Goal: Information Seeking & Learning: Compare options

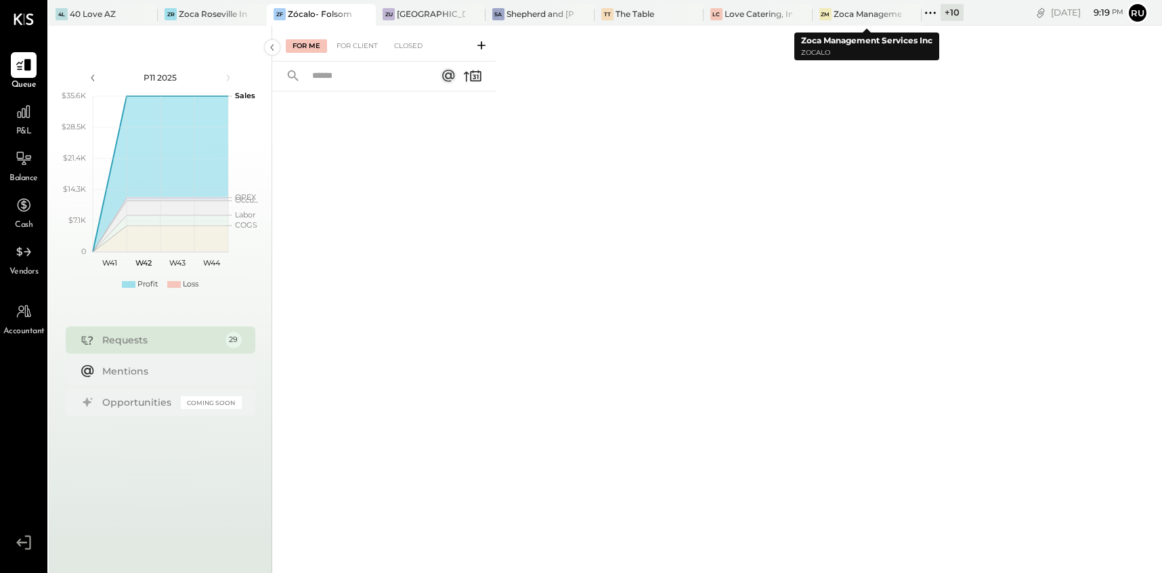
click at [929, 15] on icon at bounding box center [930, 13] width 18 height 18
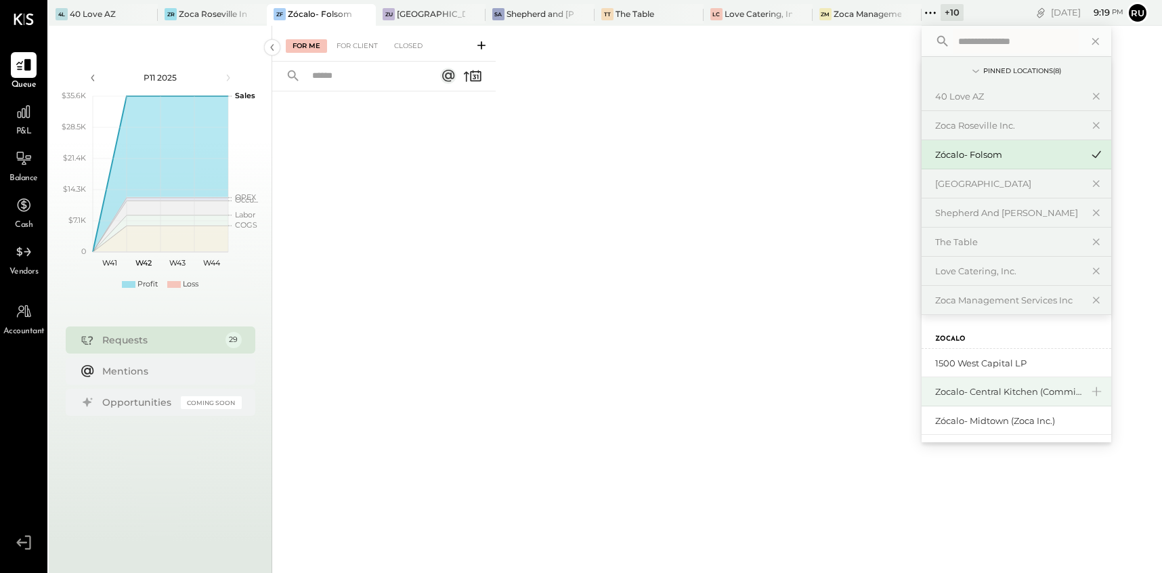
click at [990, 391] on div "Zocalo- Central Kitchen (Commissary)" at bounding box center [1008, 391] width 146 height 13
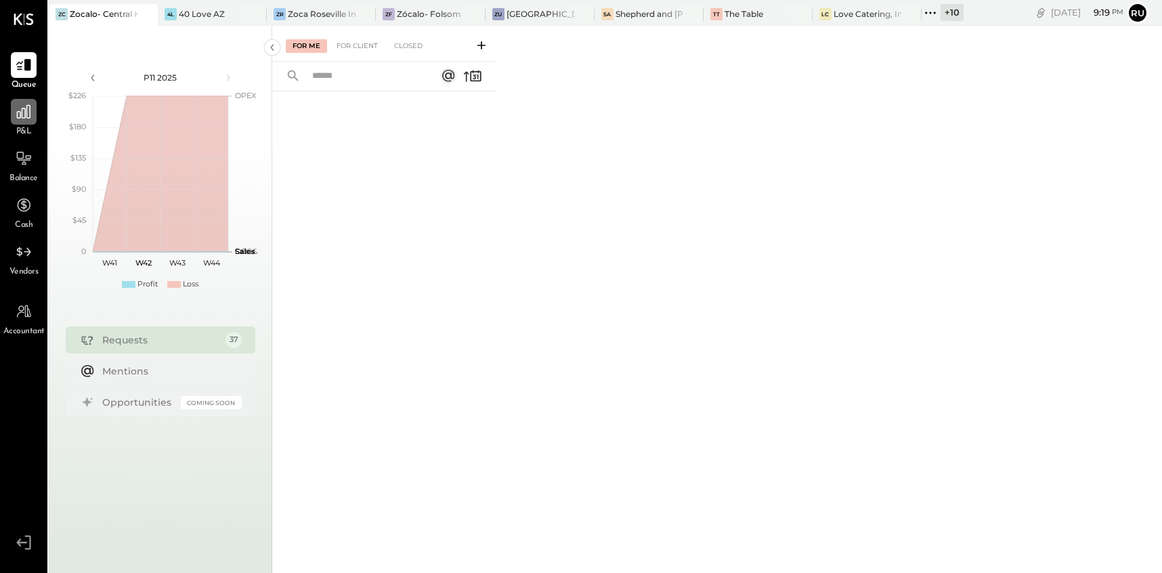
click at [22, 113] on icon at bounding box center [24, 112] width 18 height 18
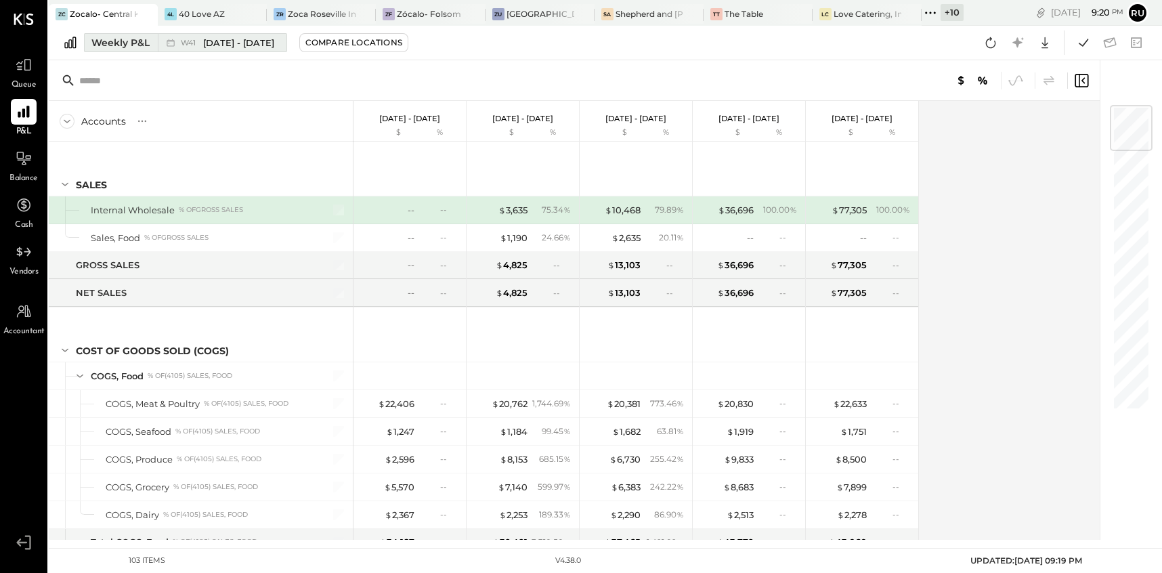
click at [140, 47] on div "Weekly P&L" at bounding box center [120, 43] width 58 height 14
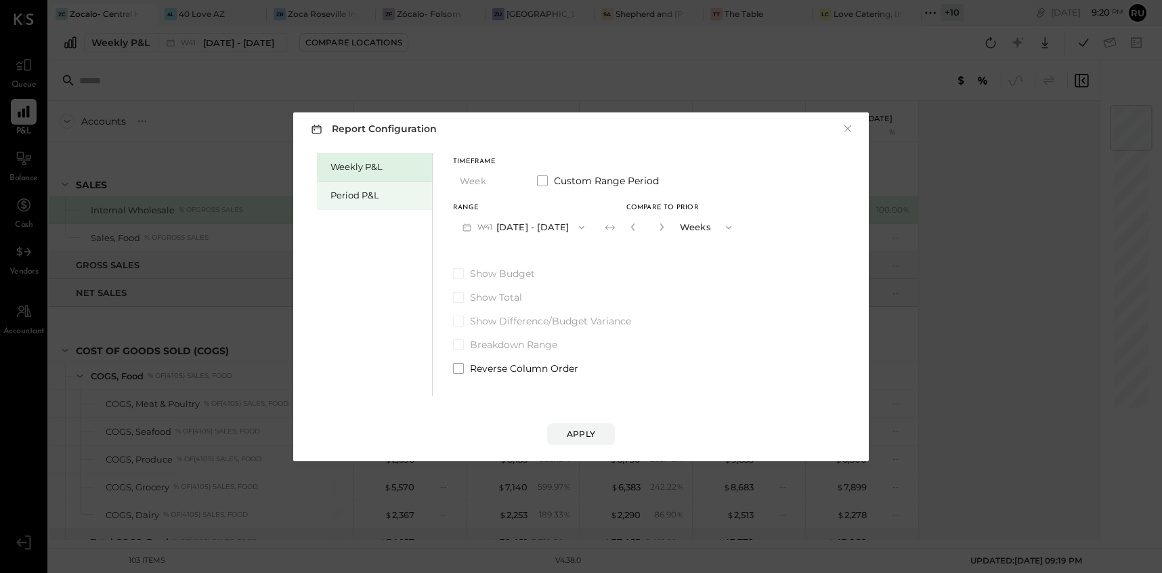
click at [354, 194] on div "Period P&L" at bounding box center [377, 195] width 95 height 13
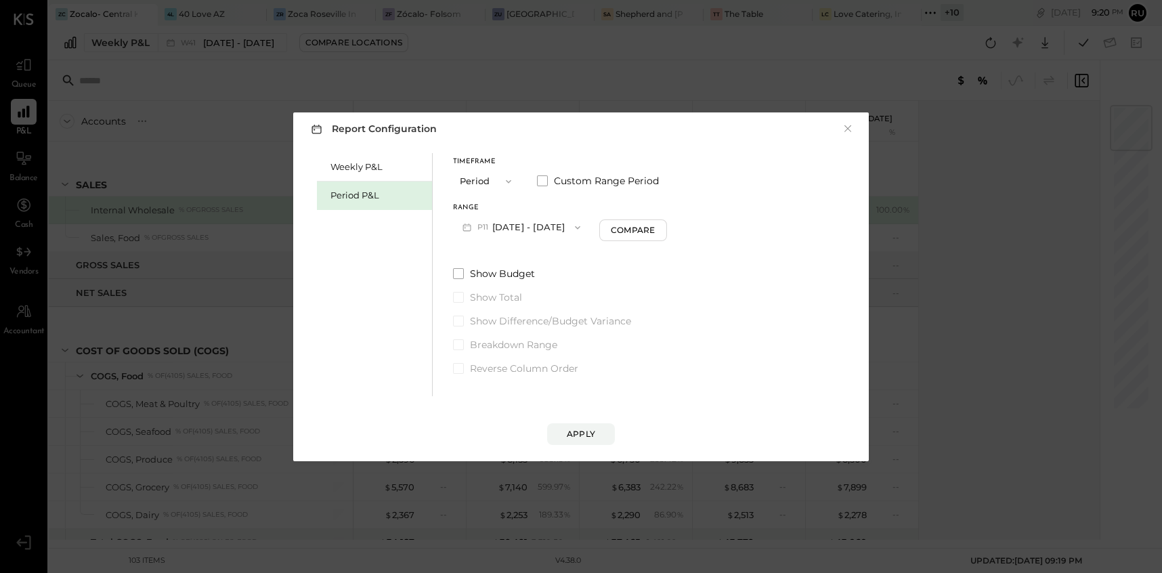
click at [550, 230] on button "P11 [DATE] - [DATE]" at bounding box center [521, 227] width 137 height 25
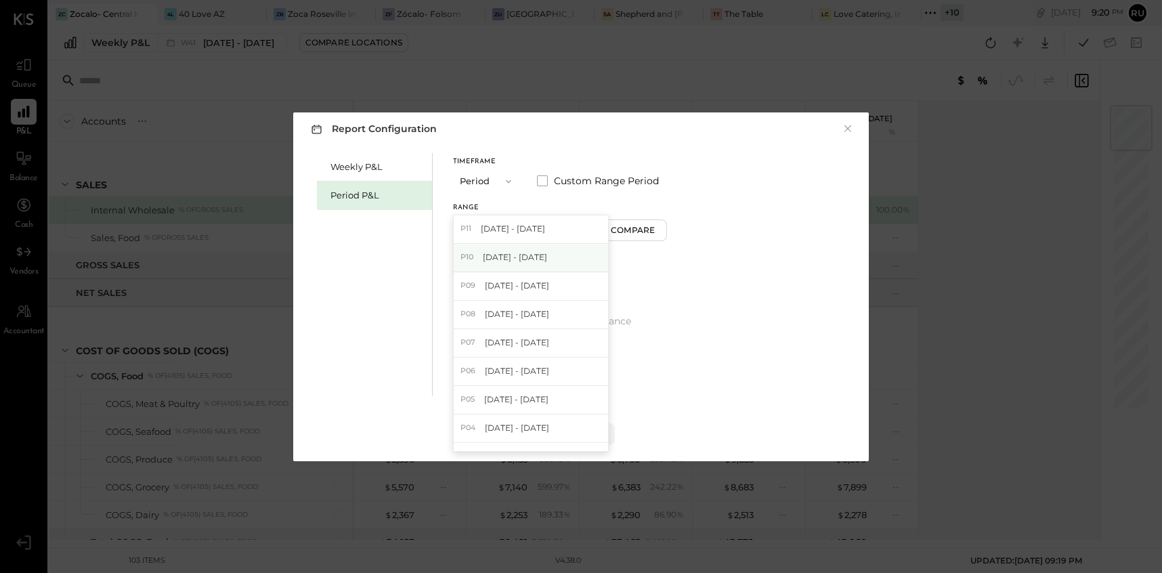
click at [547, 259] on span "[DATE] - [DATE]" at bounding box center [515, 257] width 64 height 12
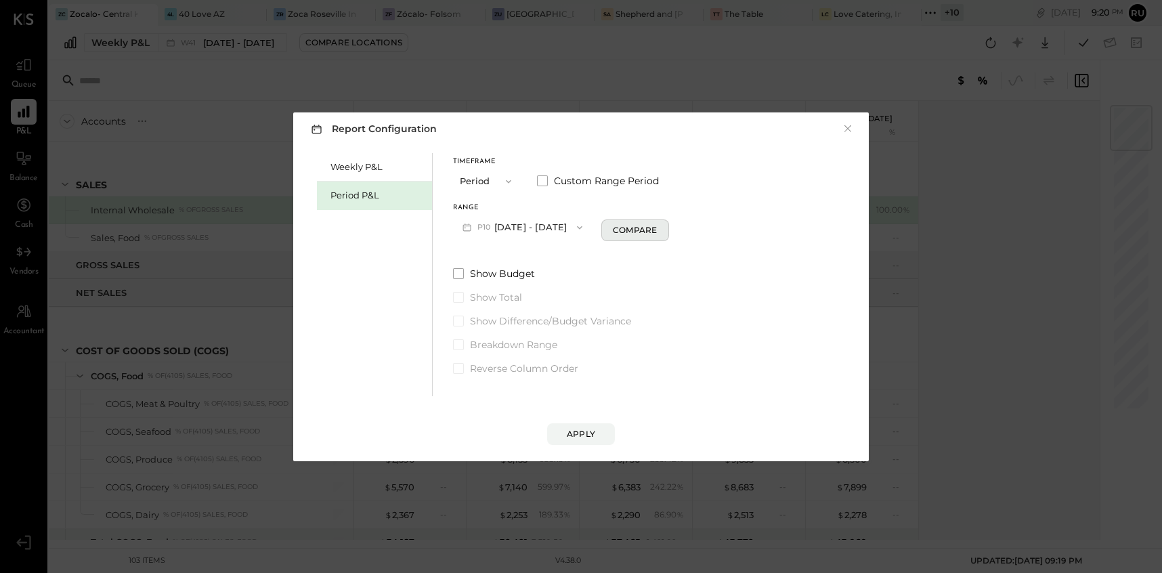
click at [632, 231] on div "Compare" at bounding box center [635, 230] width 44 height 12
click at [665, 230] on button "button" at bounding box center [659, 226] width 11 height 15
type input "*"
click at [563, 428] on button "Apply" at bounding box center [581, 434] width 68 height 22
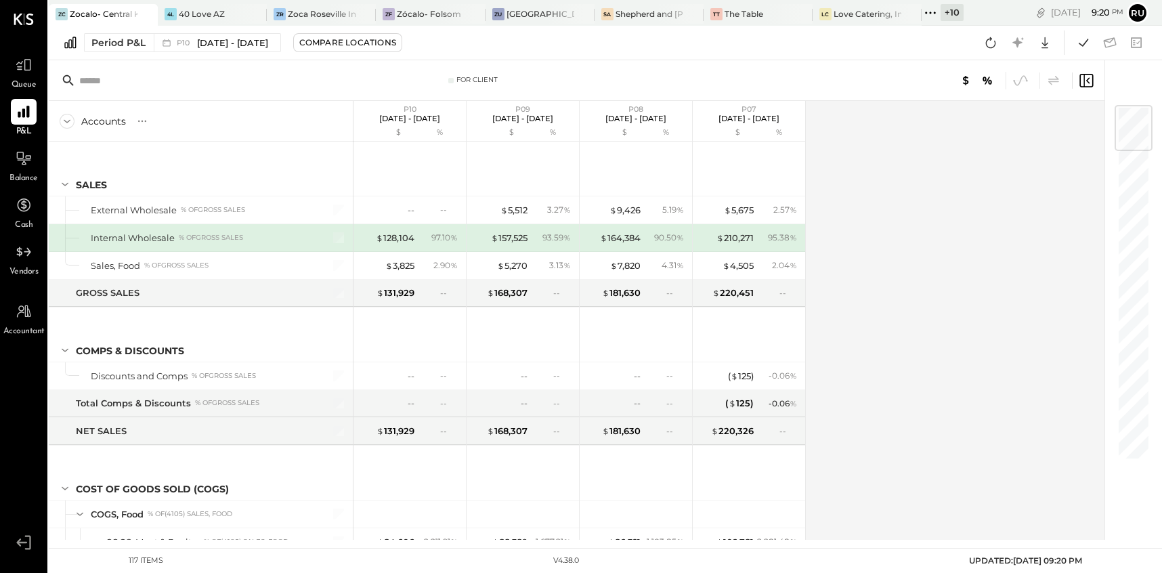
click at [860, 173] on div "Accounts S % GL P10 [DATE] - [DATE] $ % P09 [DATE] - [DATE] $ % P08 [DATE] - [D…" at bounding box center [577, 320] width 1057 height 439
drag, startPoint x: 852, startPoint y: 169, endPoint x: 852, endPoint y: 177, distance: 8.1
click at [852, 173] on div "Accounts S % GL P10 [DATE] - [DATE] $ % P09 [DATE] - [DATE] $ % P08 [DATE] - [D…" at bounding box center [577, 320] width 1057 height 439
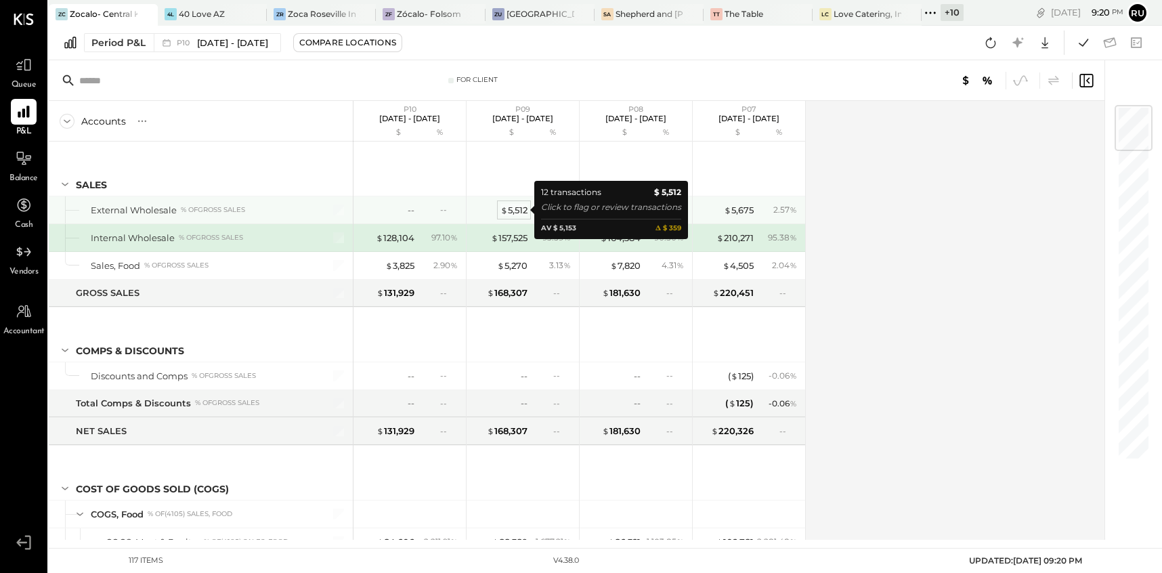
click at [515, 206] on div "$ 5,512" at bounding box center [513, 210] width 27 height 13
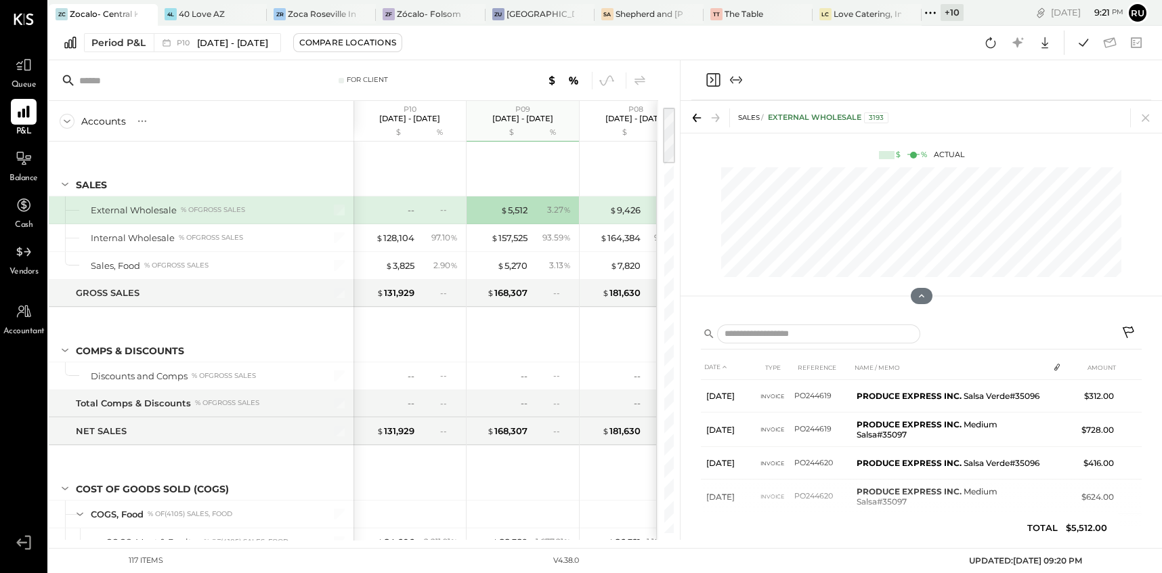
drag, startPoint x: 1138, startPoint y: 112, endPoint x: 1032, endPoint y: 144, distance: 110.3
click at [1136, 112] on icon at bounding box center [1145, 117] width 19 height 19
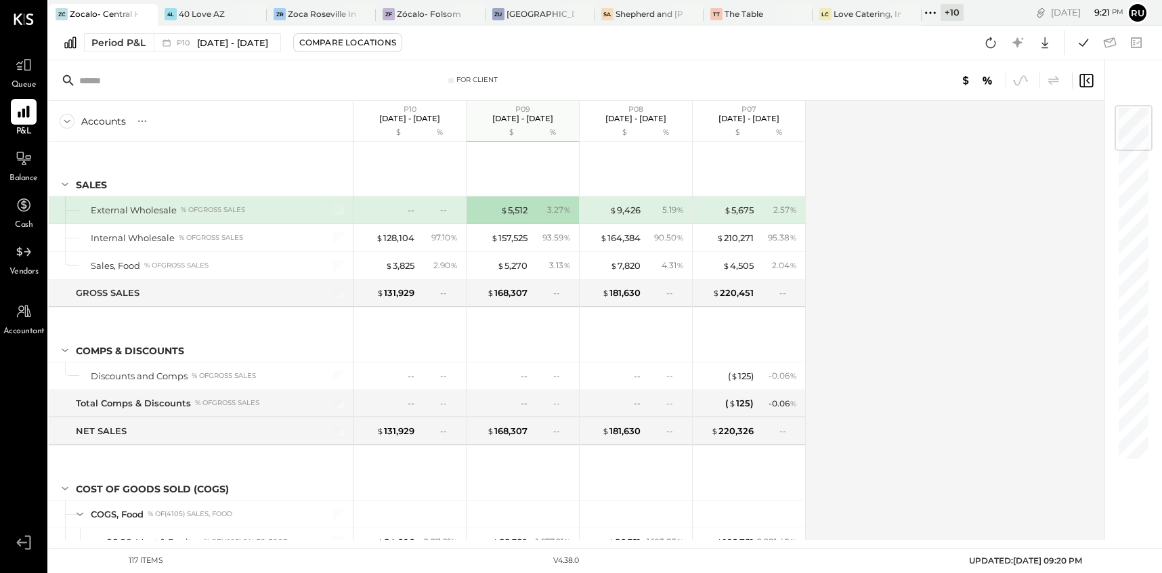
drag, startPoint x: 876, startPoint y: 185, endPoint x: 852, endPoint y: 177, distance: 25.7
click at [868, 183] on div "Accounts S % GL P10 [DATE] - [DATE] $ % P09 [DATE] - [DATE] $ % P08 [DATE] - [D…" at bounding box center [577, 320] width 1057 height 439
click at [856, 231] on div "Accounts S % GL P10 [DATE] - [DATE] $ % P09 [DATE] - [DATE] $ % P08 [DATE] - [D…" at bounding box center [577, 320] width 1057 height 439
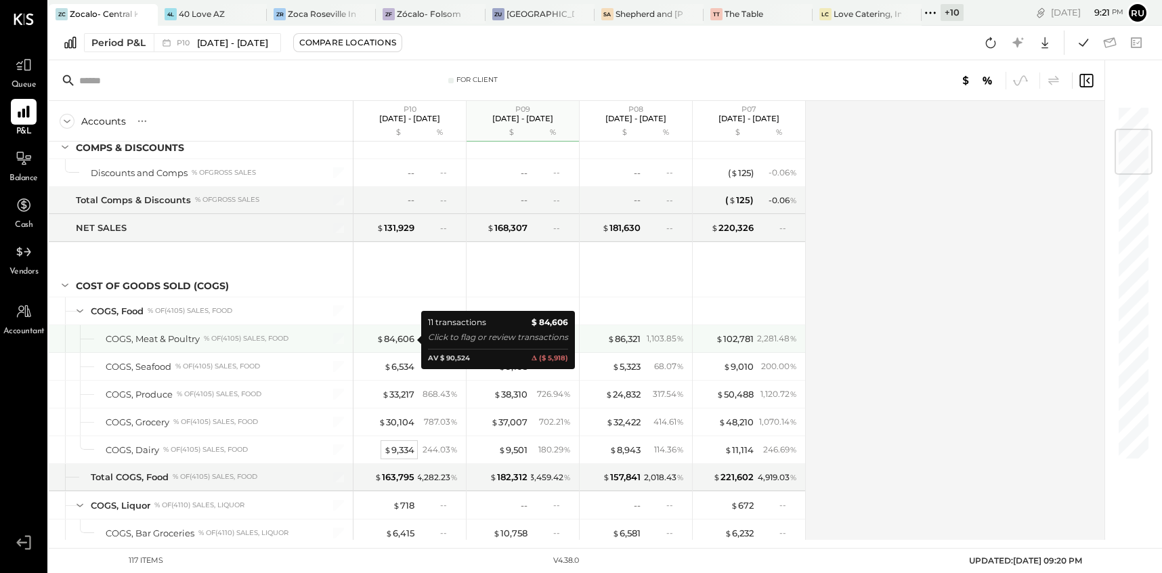
scroll to position [304, 0]
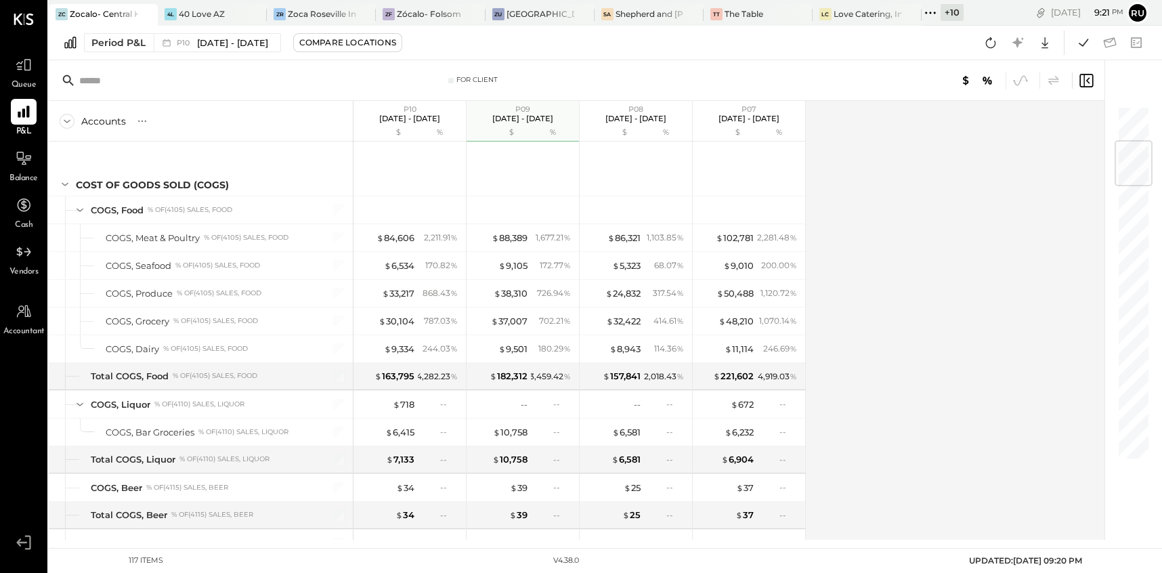
click at [877, 261] on div "Accounts S % GL P10 [DATE] - [DATE] $ % P09 [DATE] - [DATE] $ % P08 [DATE] - [D…" at bounding box center [577, 320] width 1057 height 439
click at [855, 205] on div "Accounts S % GL P10 [DATE] - [DATE] $ % P09 [DATE] - [DATE] $ % P08 [DATE] - [D…" at bounding box center [577, 320] width 1057 height 439
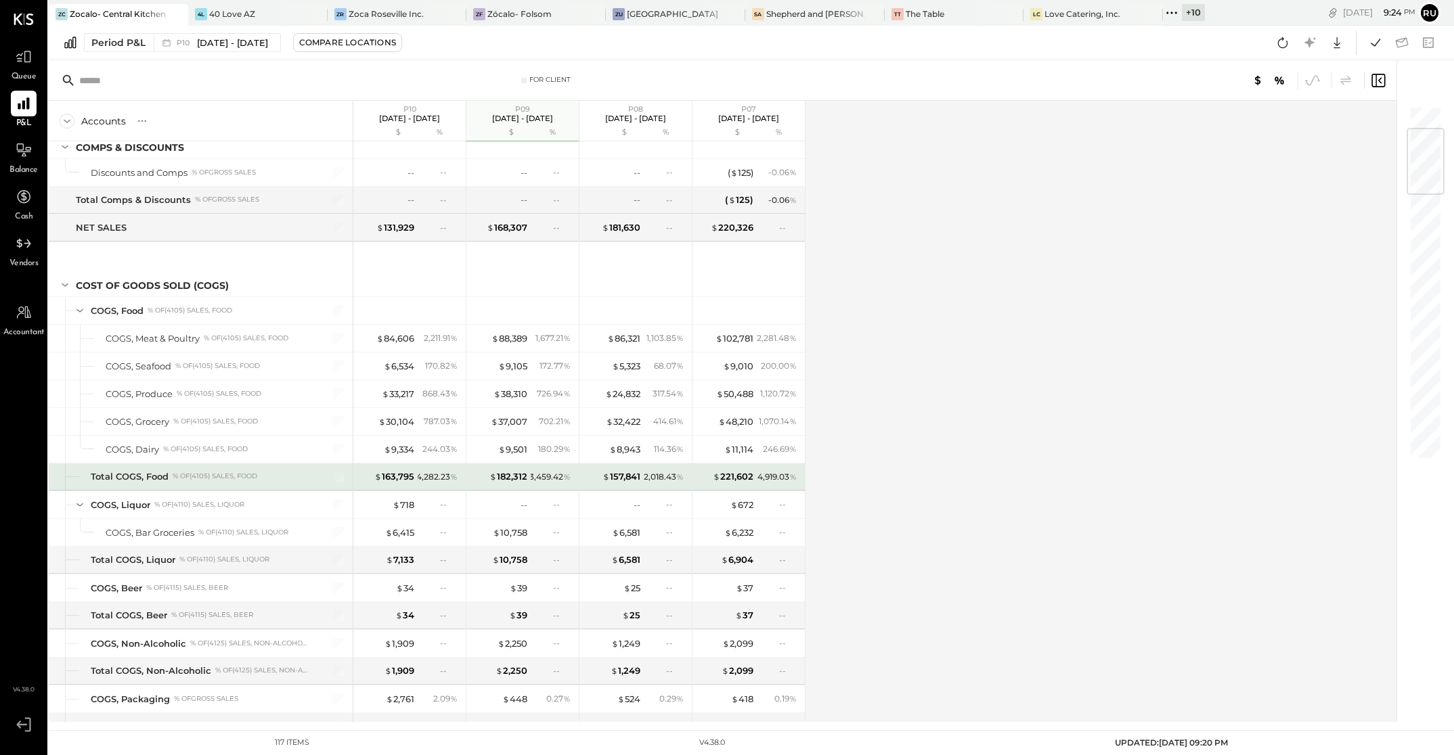
scroll to position [305, 0]
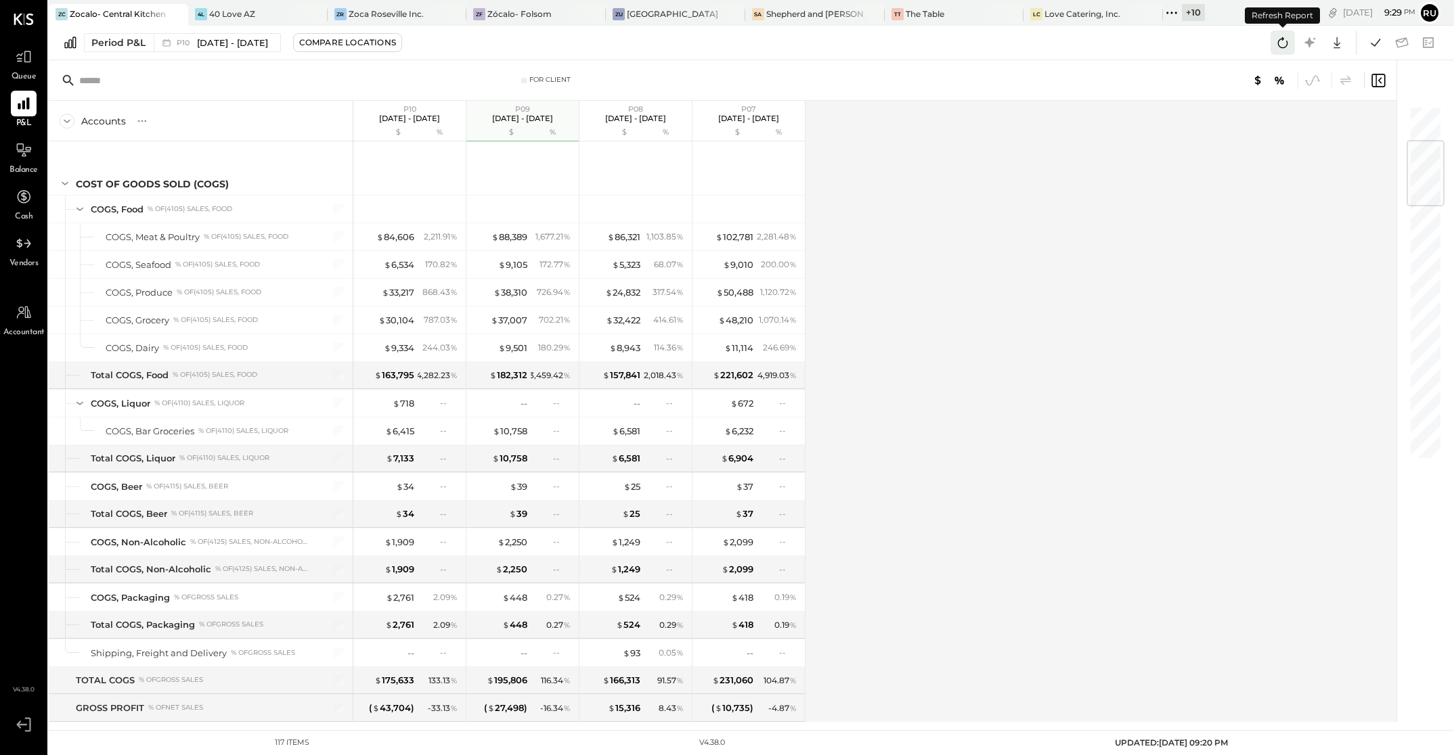
click at [1161, 41] on icon at bounding box center [1283, 43] width 18 height 18
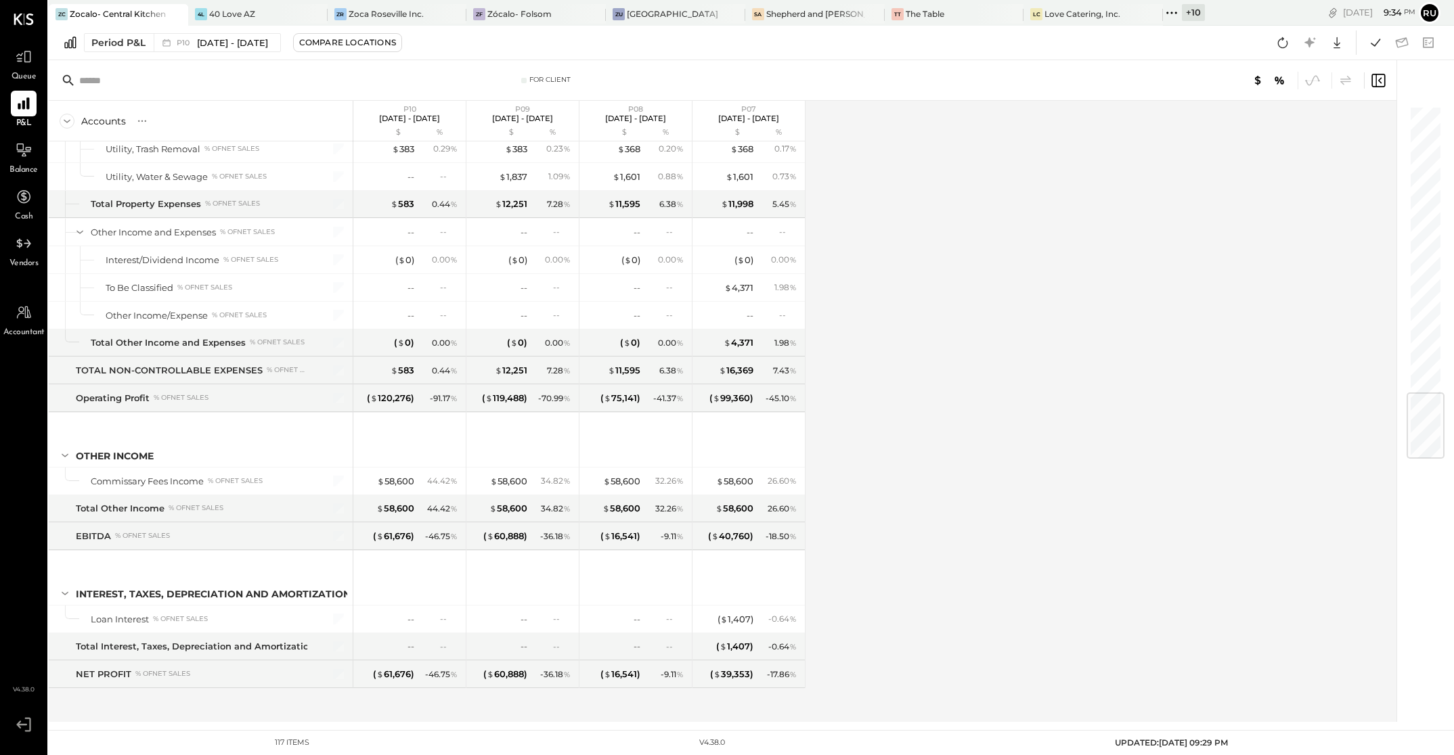
scroll to position [2504, 0]
click at [904, 404] on div "Accounts S % GL P10 [DATE] - [DATE] $ % P09 [DATE] - [DATE] $ % P08 [DATE] - [D…" at bounding box center [724, 411] width 1350 height 621
click at [843, 262] on div "Accounts S % GL P10 [DATE] - [DATE] $ % P09 [DATE] - [DATE] $ % P08 [DATE] - [D…" at bounding box center [724, 411] width 1350 height 621
drag, startPoint x: 1284, startPoint y: 47, endPoint x: 1168, endPoint y: 104, distance: 129.6
click at [1161, 47] on icon at bounding box center [1283, 43] width 18 height 18
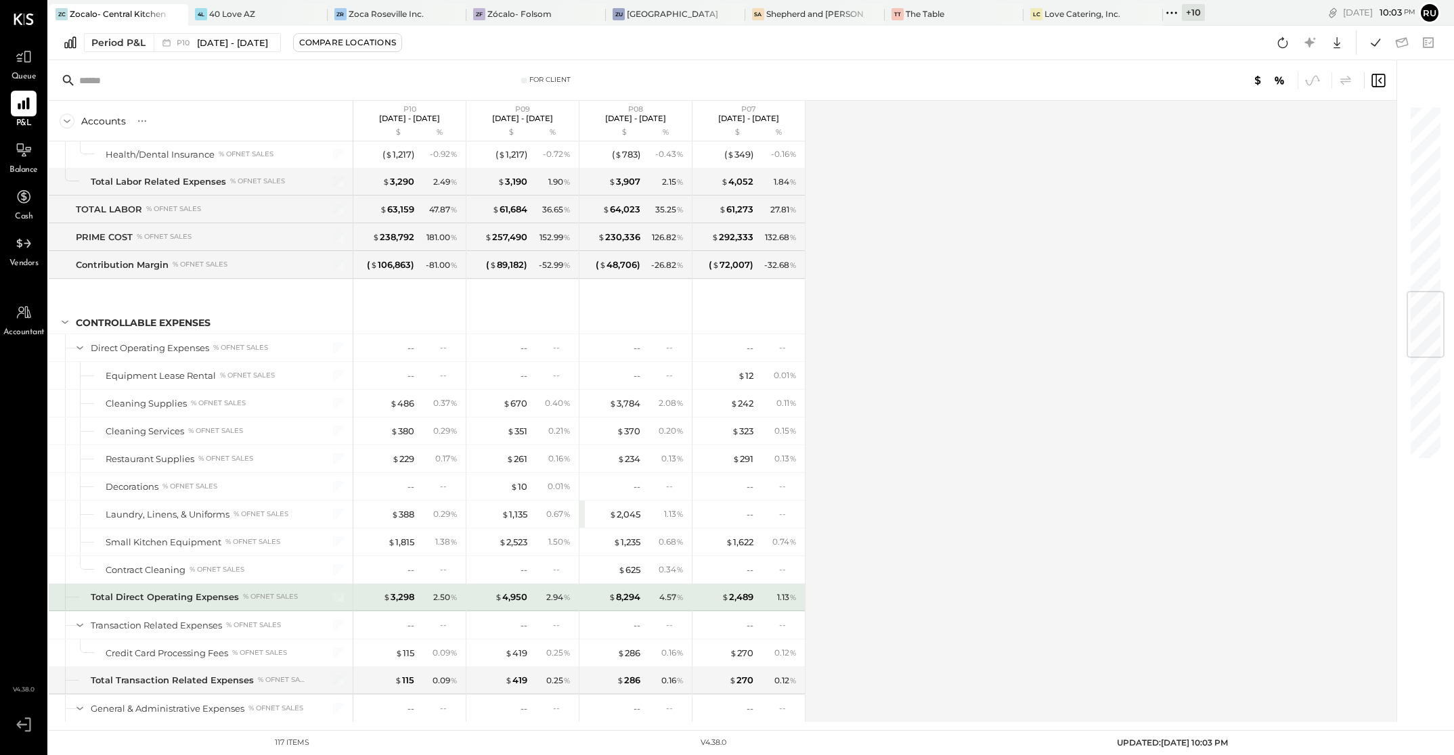
scroll to position [2031, 0]
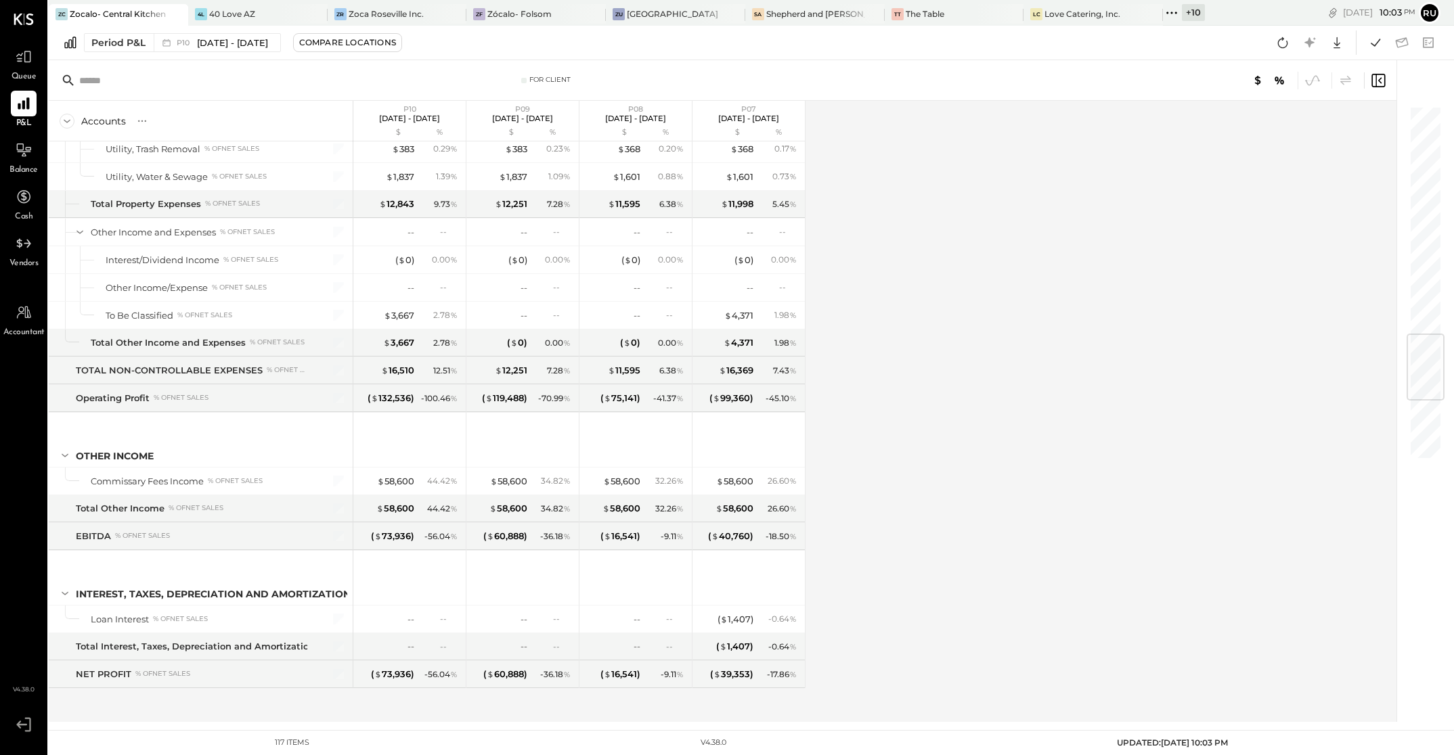
scroll to position [1996, 0]
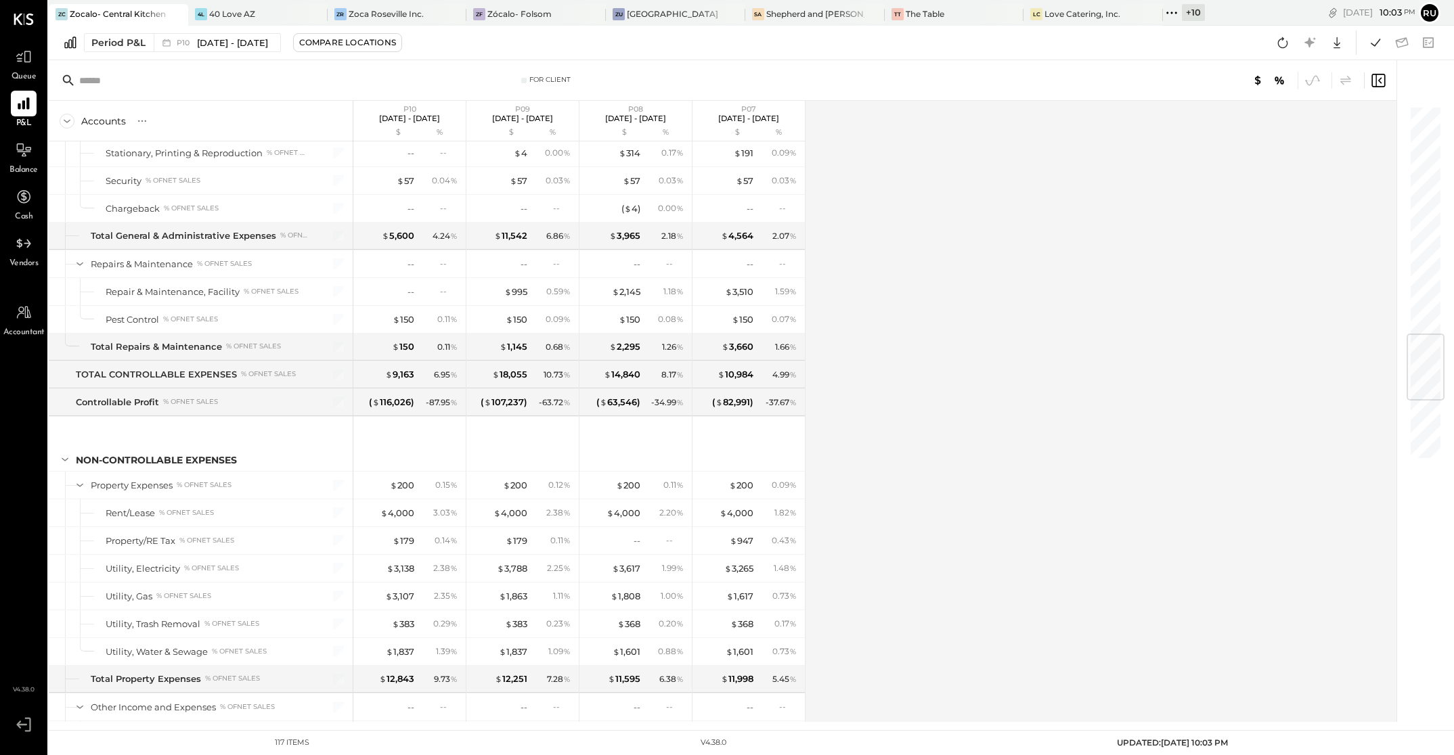
click at [930, 327] on div "Accounts S % GL P10 [DATE] - [DATE] $ % P09 [DATE] - [DATE] $ % P08 [DATE] - [D…" at bounding box center [724, 411] width 1350 height 621
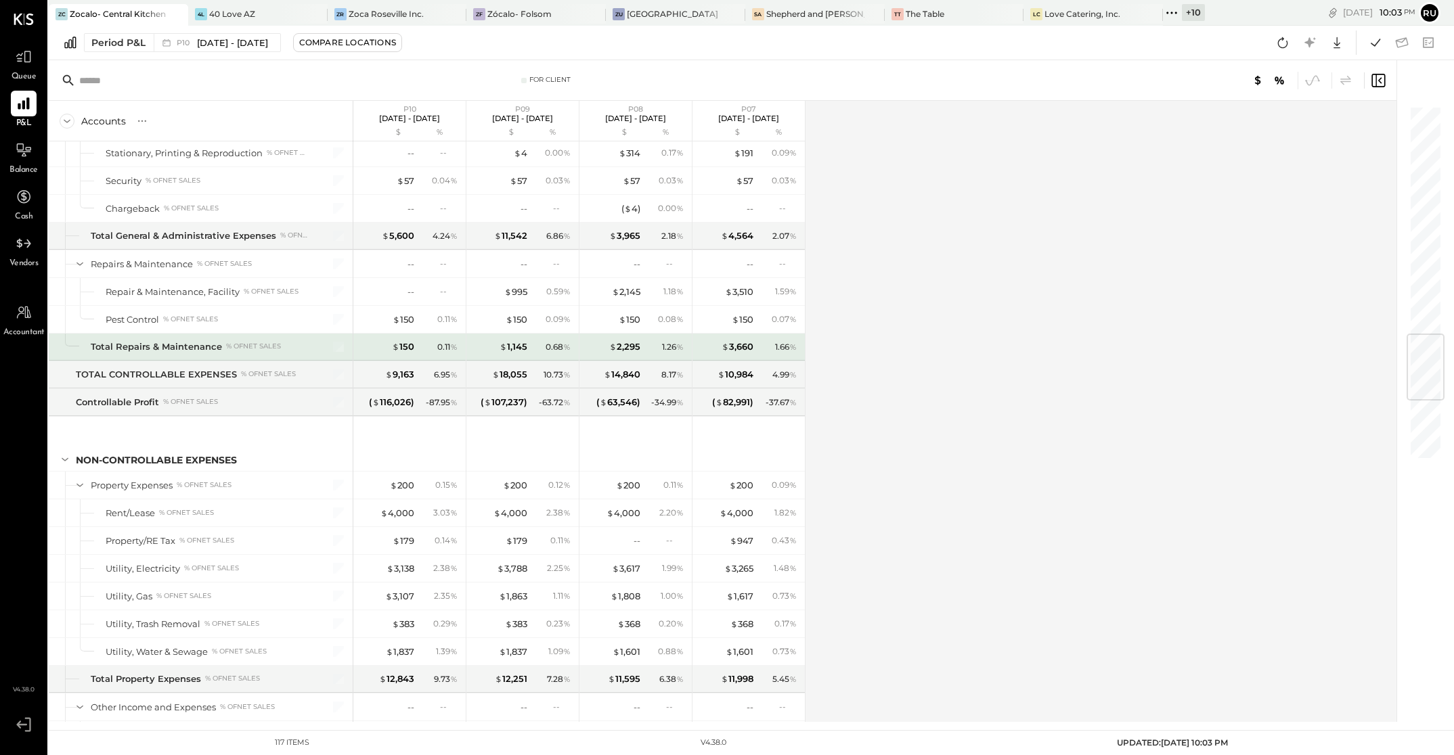
scroll to position [1691, 0]
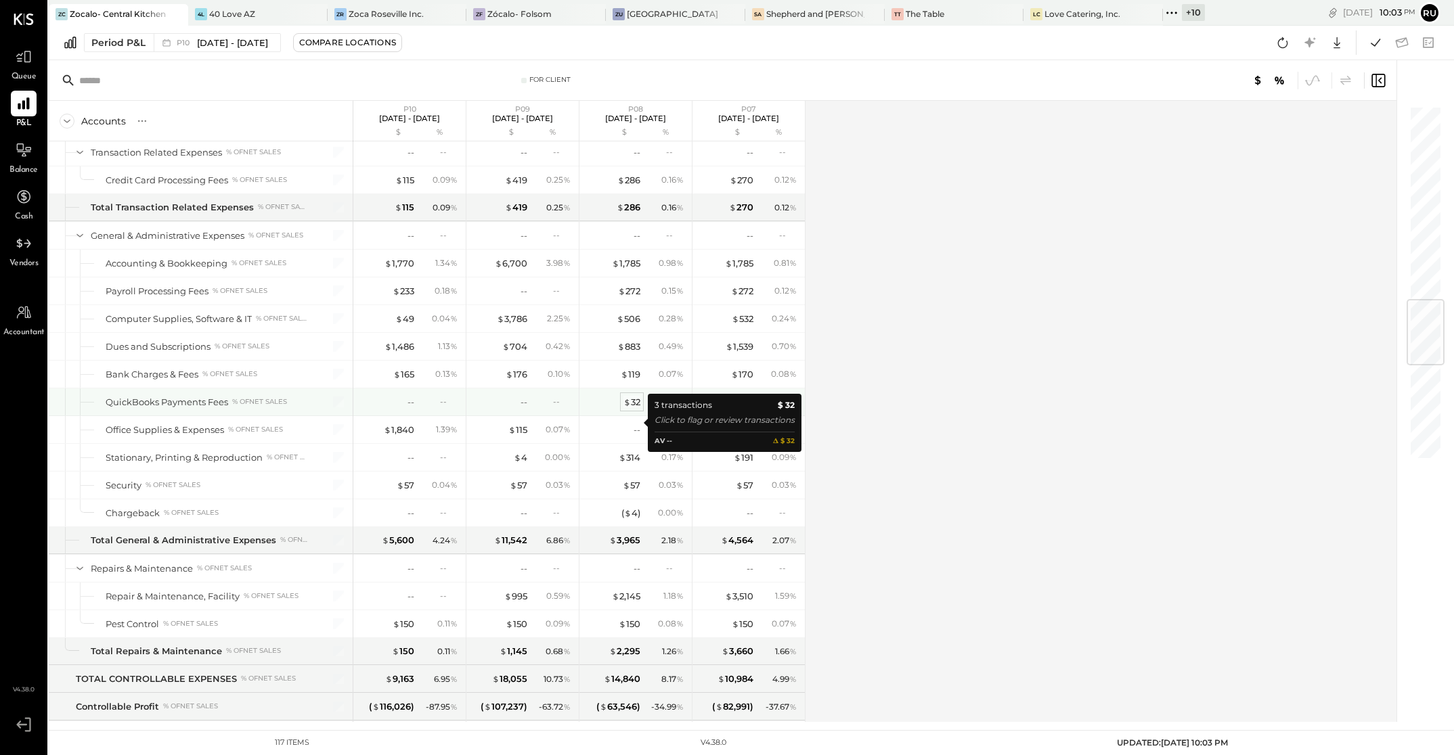
click at [636, 409] on div "$ 32" at bounding box center [631, 402] width 17 height 13
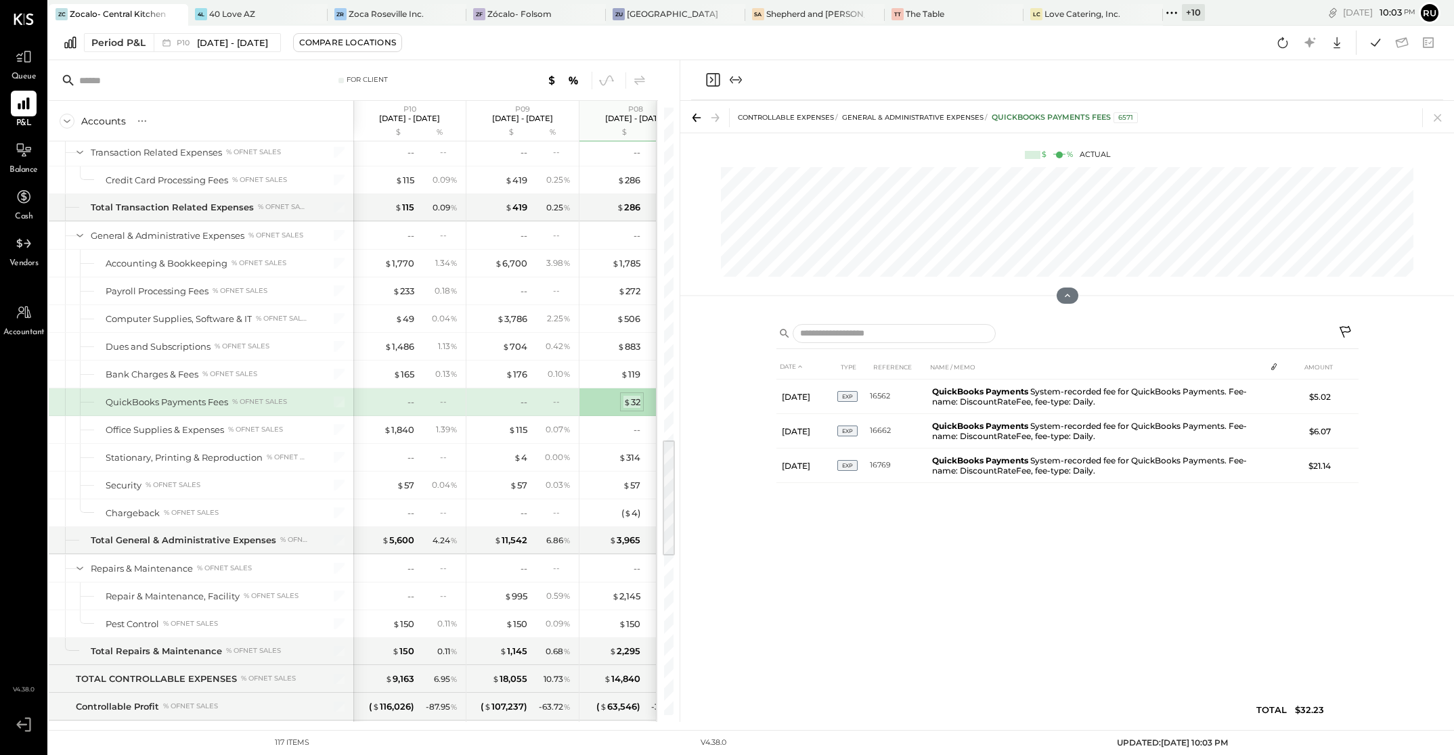
click at [628, 407] on span "$" at bounding box center [626, 402] width 7 height 11
click at [717, 74] on icon "Close panel" at bounding box center [713, 80] width 14 height 14
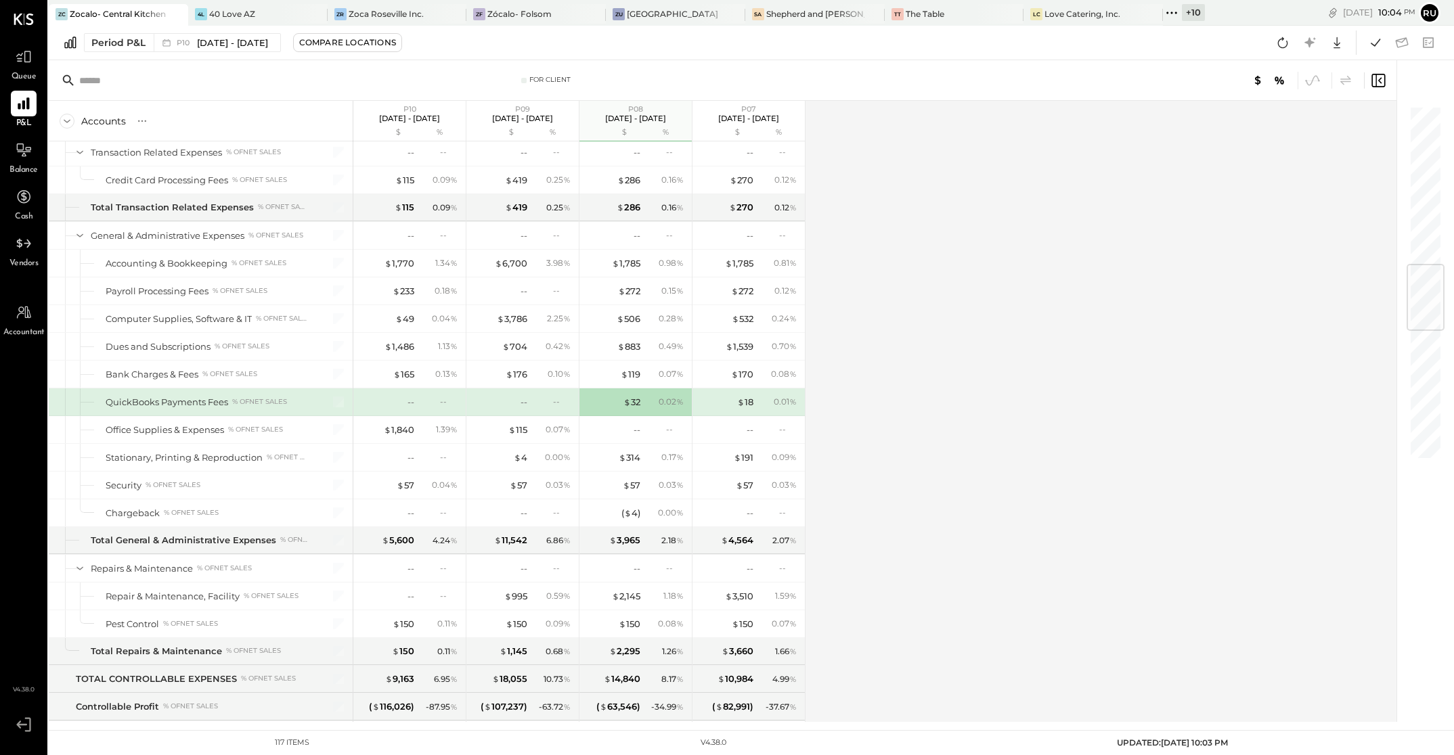
scroll to position [1387, 0]
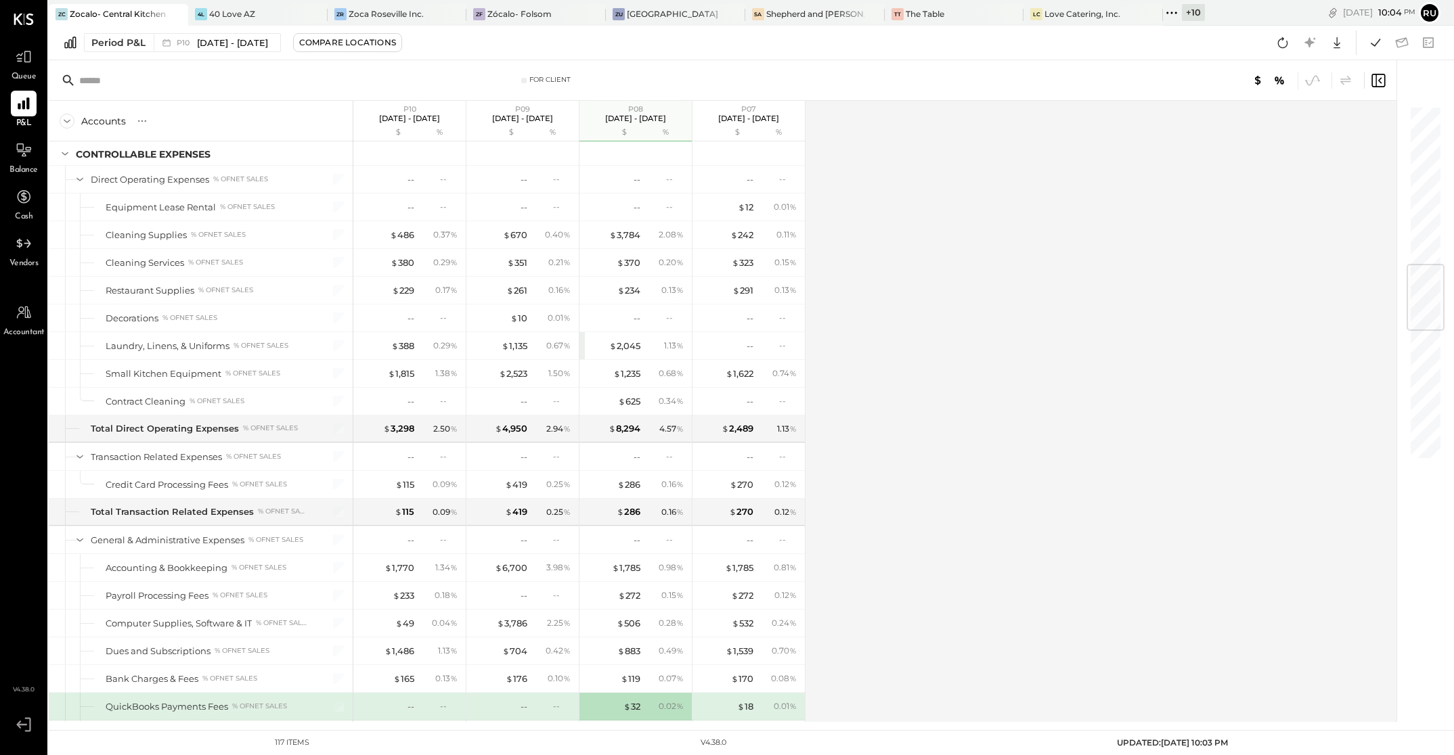
drag, startPoint x: 1158, startPoint y: 368, endPoint x: 1143, endPoint y: 362, distance: 15.8
click at [1155, 366] on div "Accounts S % GL P10 [DATE] - [DATE] $ % P09 [DATE] - [DATE] $ % P08 [DATE] - [D…" at bounding box center [724, 411] width 1350 height 621
click at [1132, 346] on div "Accounts S % GL P10 [DATE] - [DATE] $ % P09 [DATE] - [DATE] $ % P08 [DATE] - [D…" at bounding box center [724, 411] width 1350 height 621
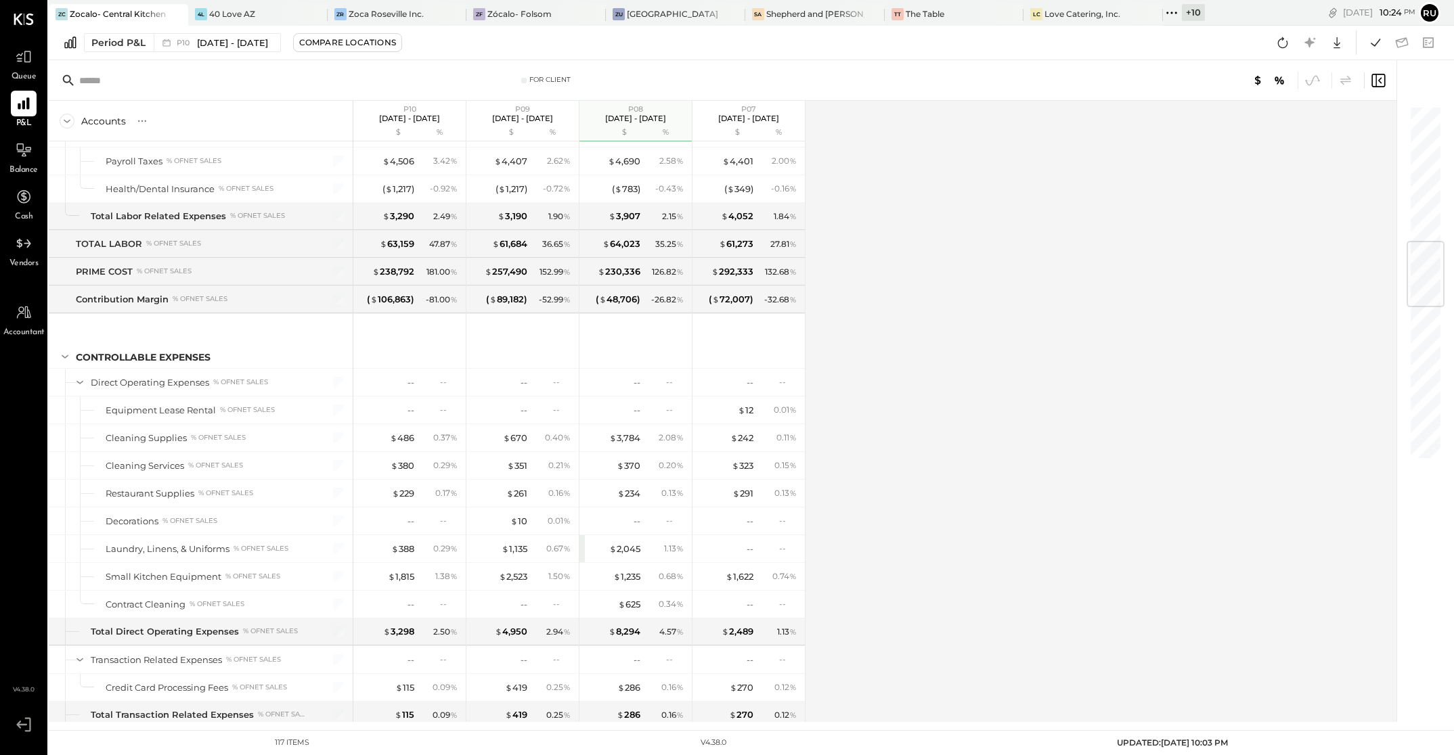
click at [1166, 12] on icon at bounding box center [1167, 13] width 2 height 2
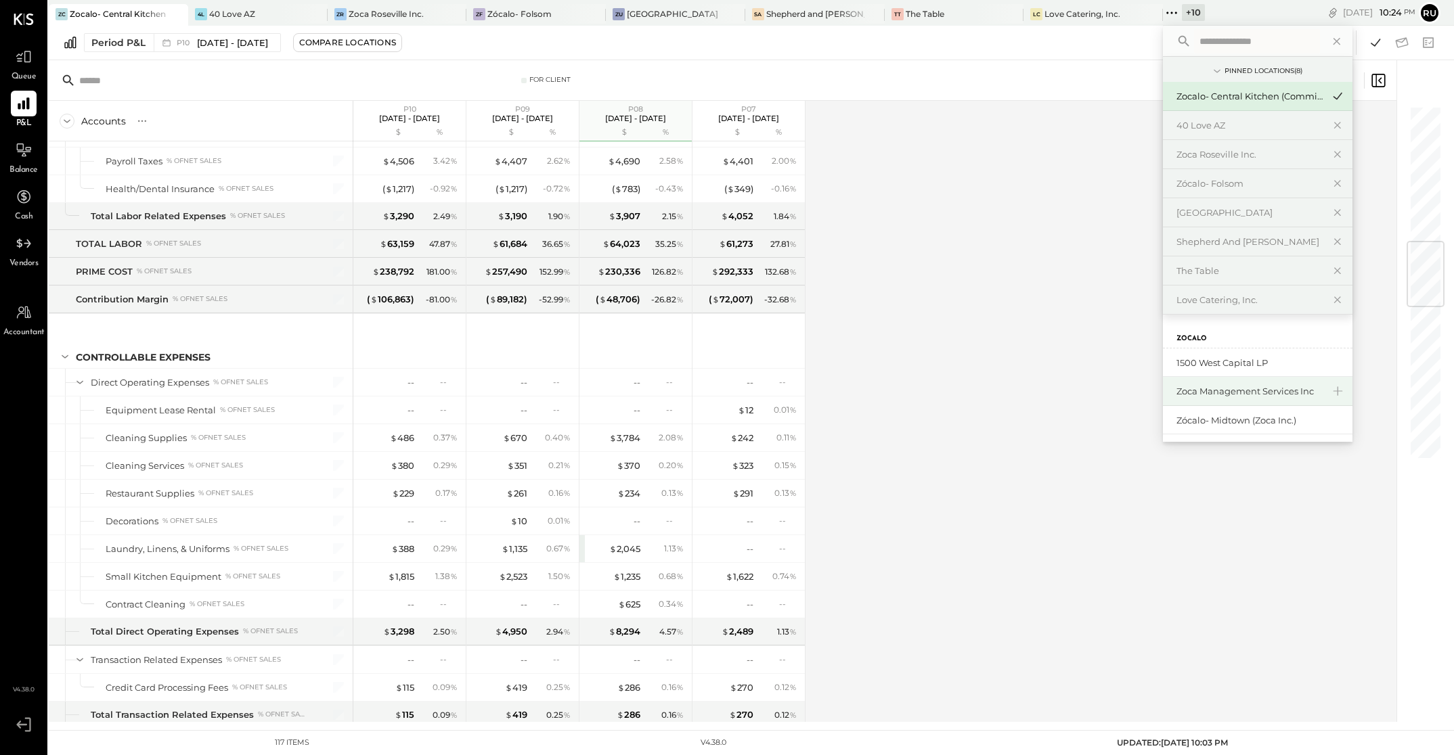
click at [1213, 386] on div "Zoca Management Services Inc" at bounding box center [1249, 391] width 146 height 13
